Goal: Find contact information: Find contact information

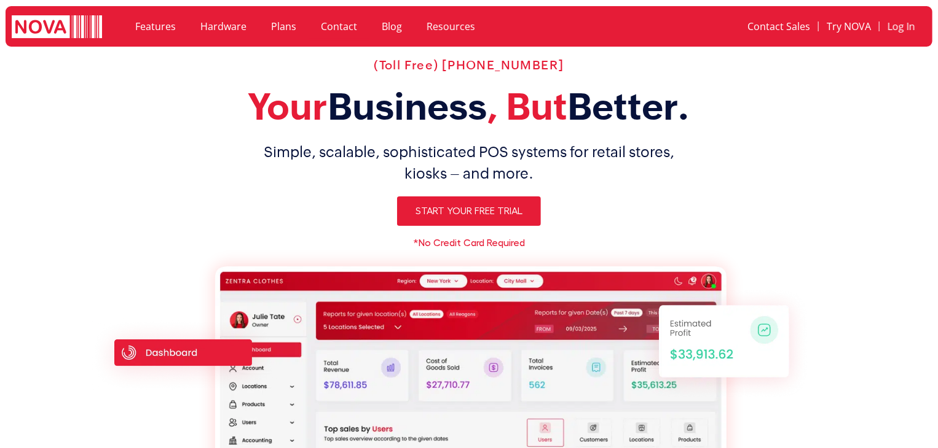
click at [334, 32] on link "Contact" at bounding box center [338, 26] width 61 height 28
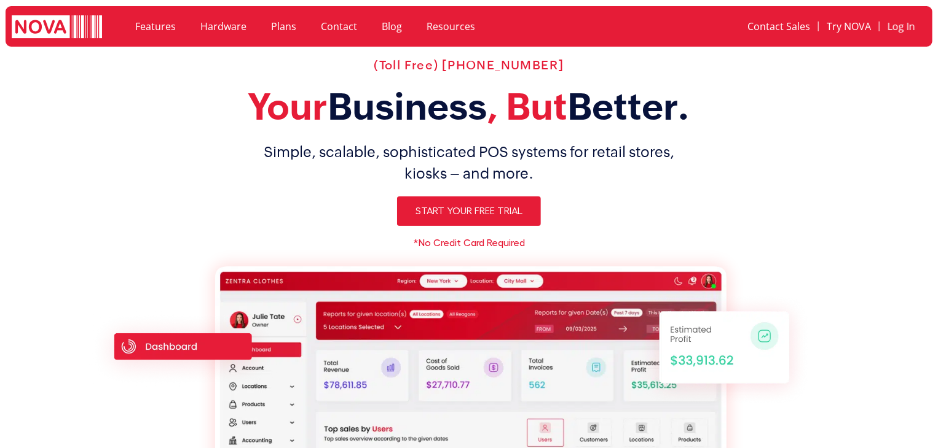
scroll to position [4703, 0]
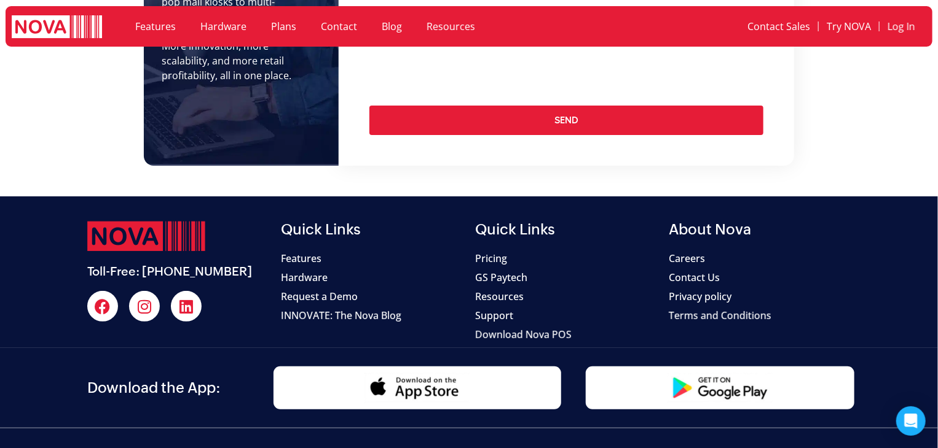
click at [689, 289] on span "Privacy policy" at bounding box center [700, 296] width 63 height 15
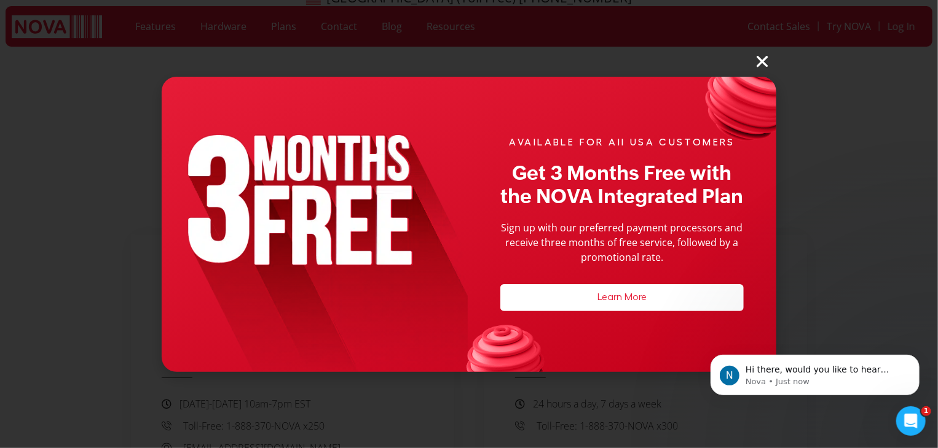
click at [768, 65] on icon "Close" at bounding box center [762, 61] width 16 height 16
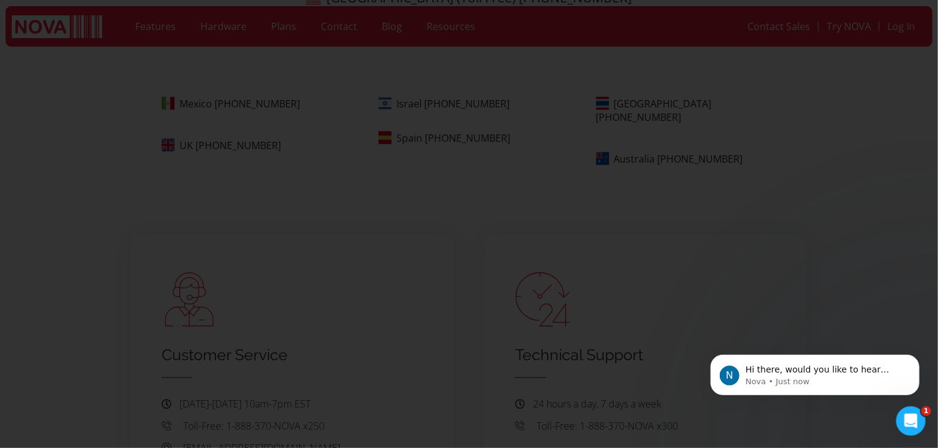
click at [761, 61] on icon "Close" at bounding box center [762, 61] width 16 height 16
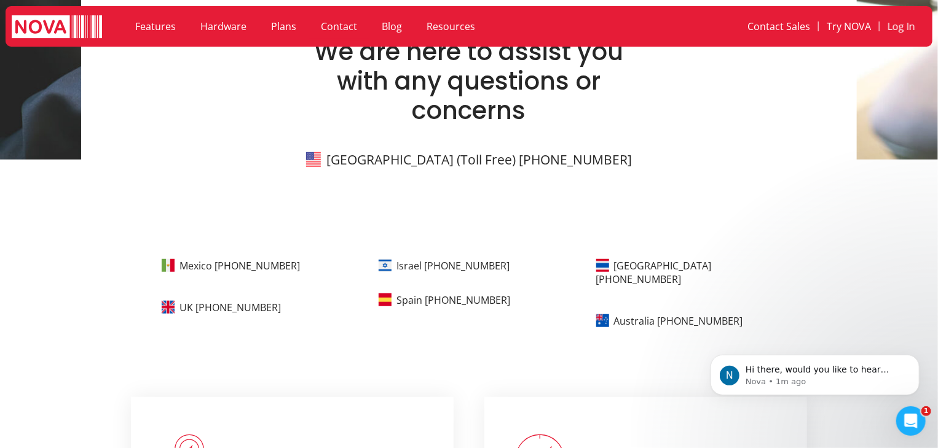
scroll to position [301, 0]
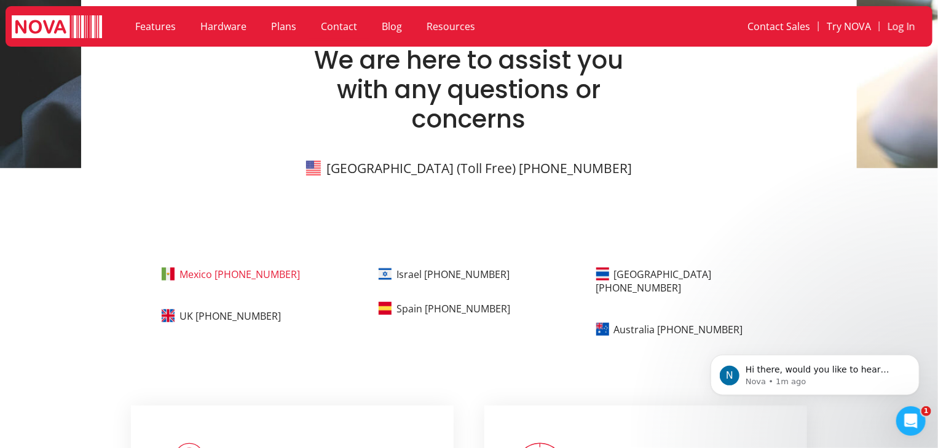
drag, startPoint x: 315, startPoint y: 273, endPoint x: 225, endPoint y: 278, distance: 90.4
click at [225, 278] on p "Mexico +52-44-2348-6677" at bounding box center [261, 273] width 198 height 16
copy link "52-44-2348-6677"
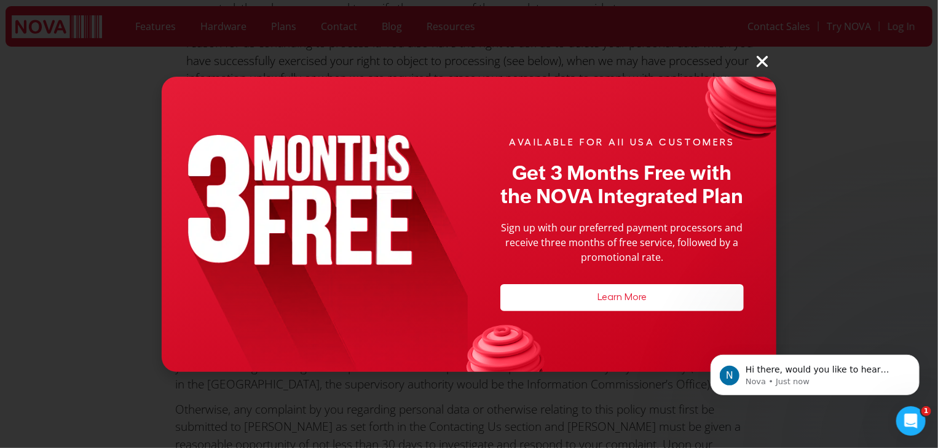
click at [753, 61] on div "AVAILABLE FOR All USA CUSTOMERS Get 3 Months Free with the NOVA Integrated Plan…" at bounding box center [469, 224] width 938 height 448
